Goal: Information Seeking & Learning: Learn about a topic

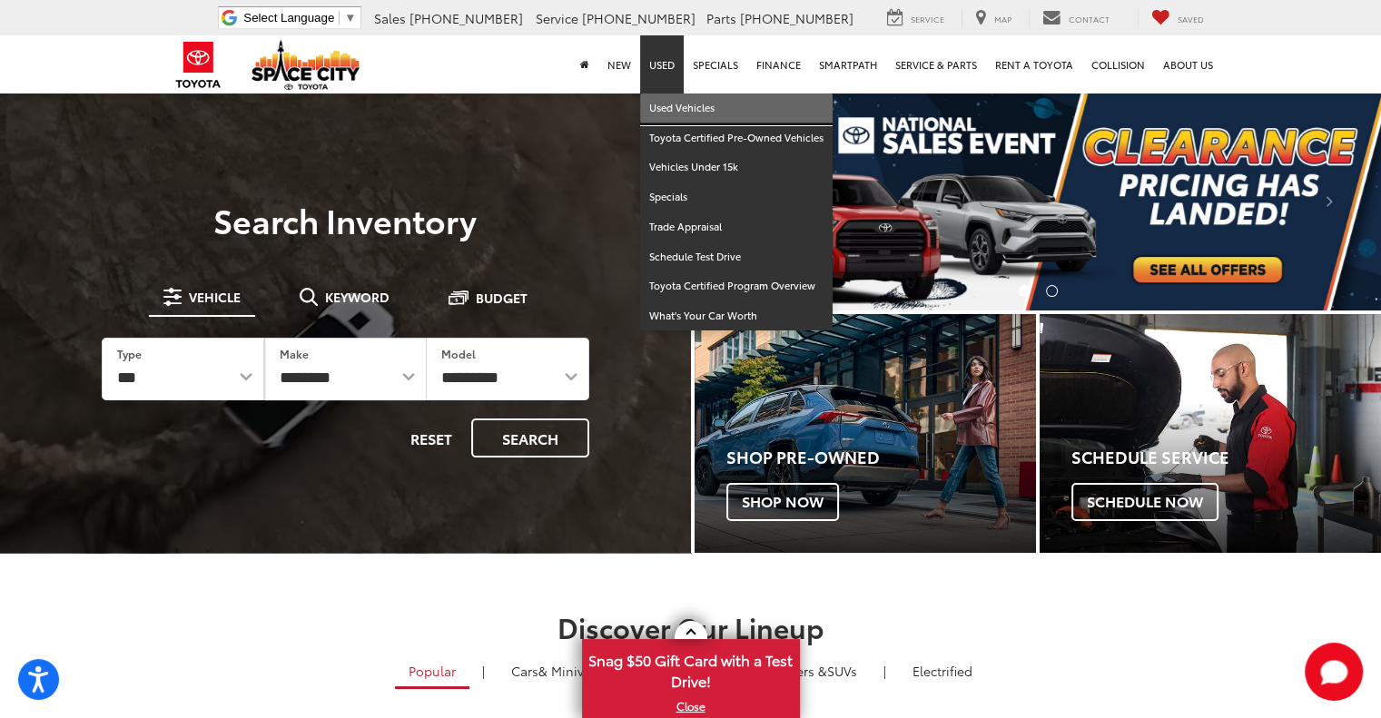
click at [664, 111] on link "Used Vehicles" at bounding box center [736, 108] width 192 height 30
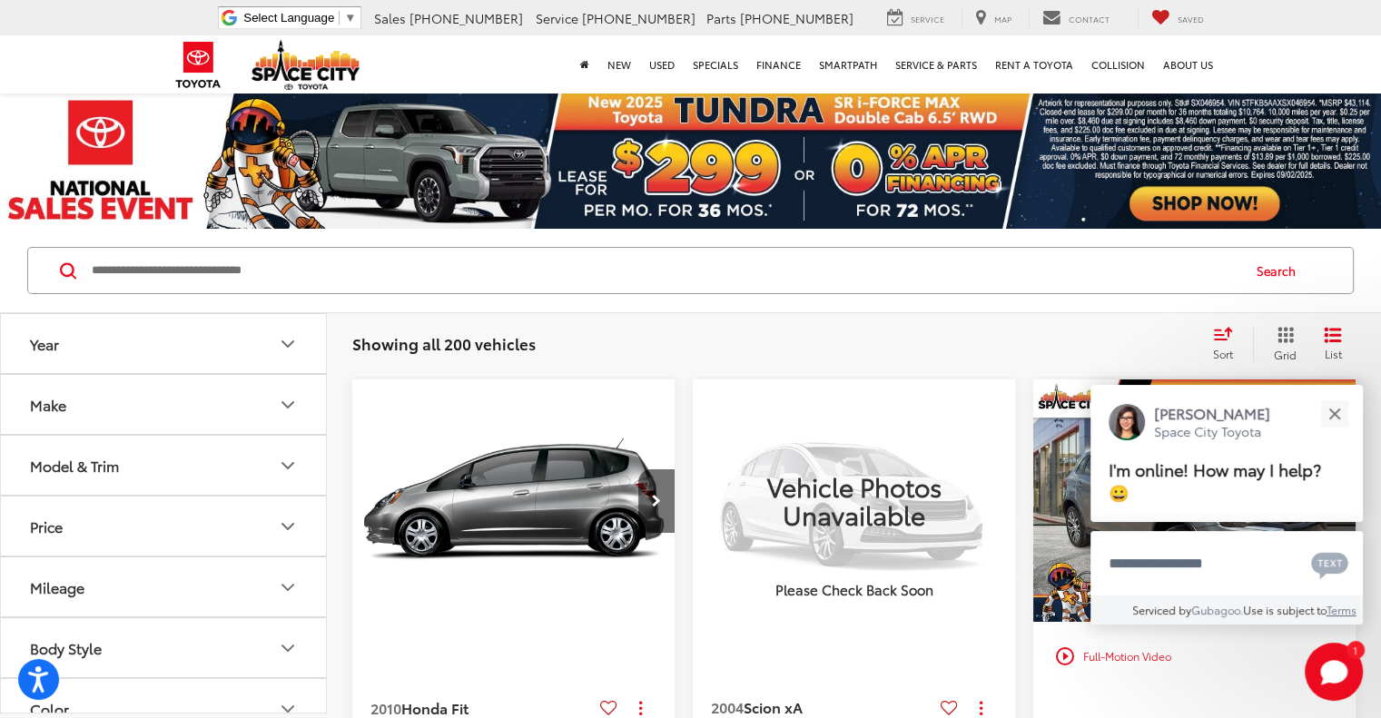
click at [195, 471] on button "Model & Trim" at bounding box center [164, 465] width 327 height 59
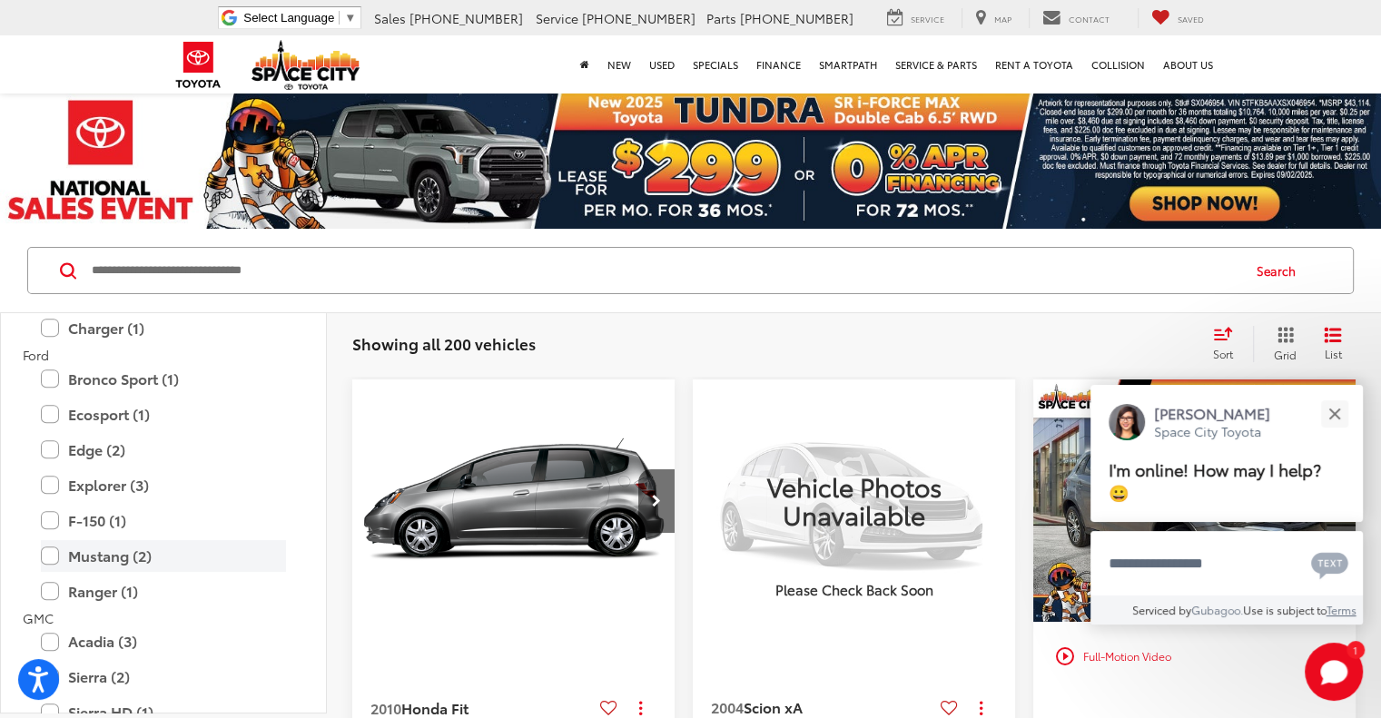
scroll to position [908, 0]
